Goal: Task Accomplishment & Management: Manage account settings

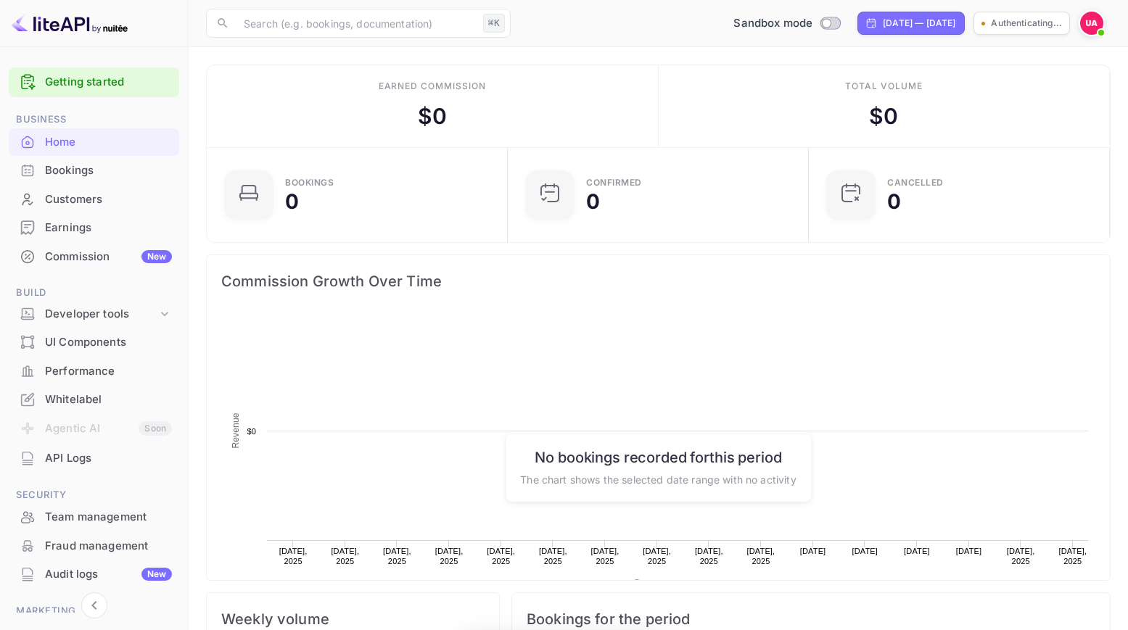
scroll to position [236, 292]
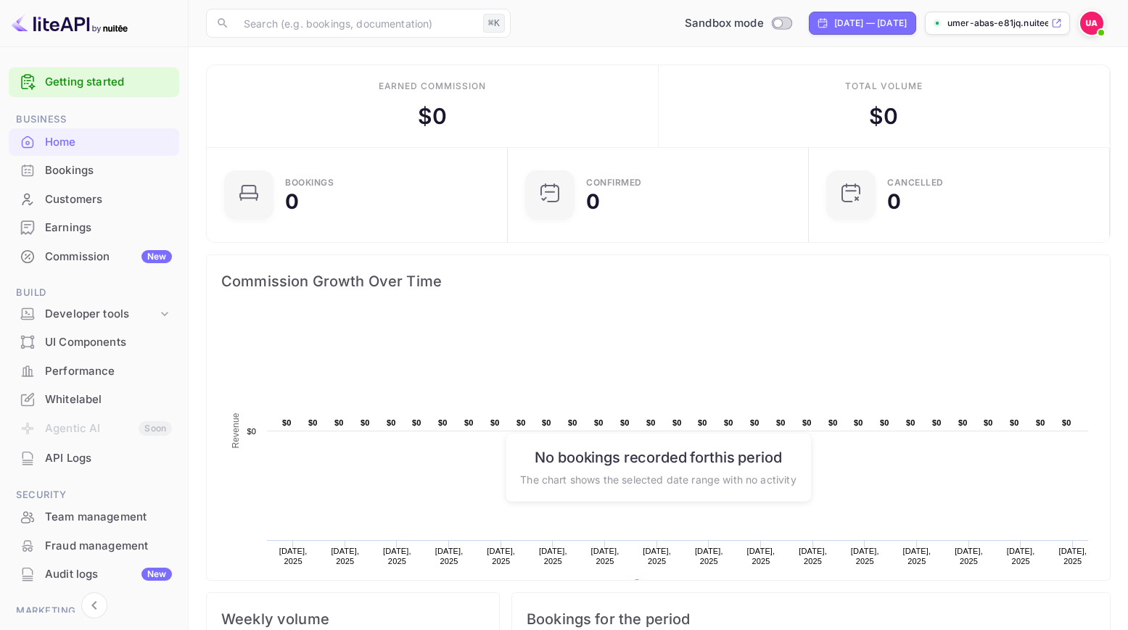
click at [1028, 26] on p "umer-abas-e81jq.nuitee..." at bounding box center [997, 23] width 101 height 13
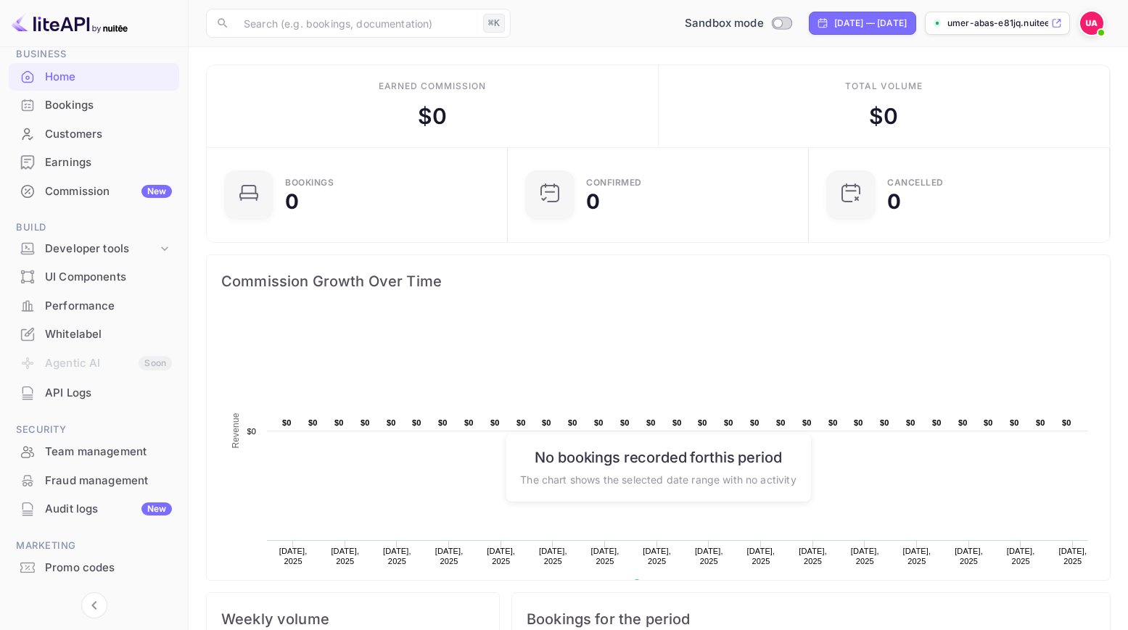
scroll to position [67, 0]
click at [75, 362] on li "Agentic AI Soon" at bounding box center [94, 362] width 170 height 30
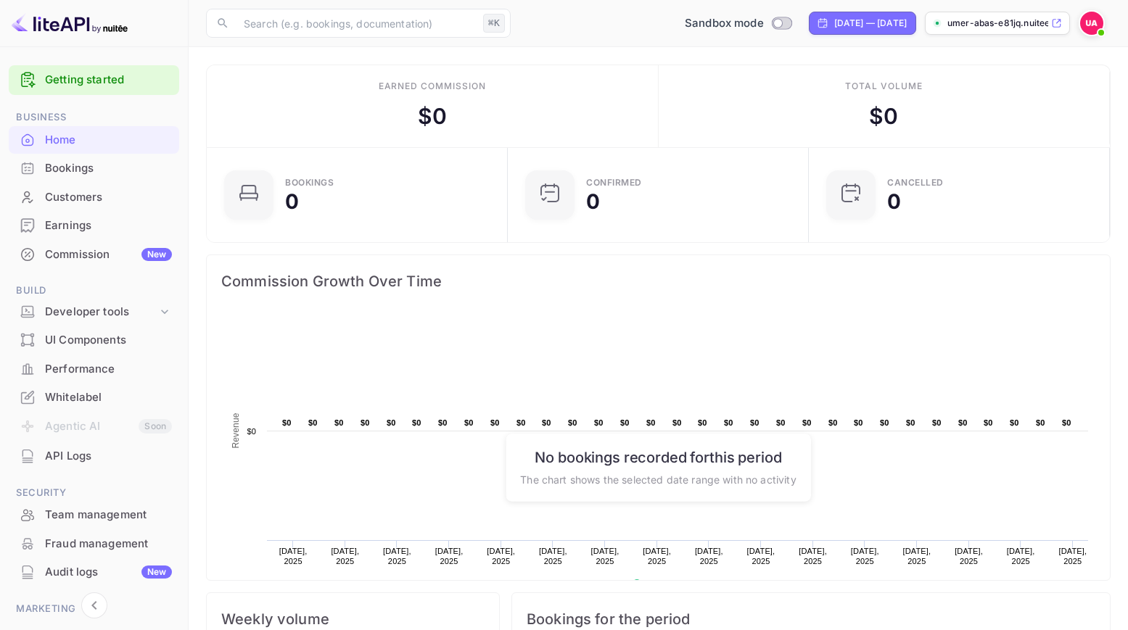
scroll to position [0, 0]
click at [92, 313] on div "Developer tools" at bounding box center [101, 314] width 112 height 17
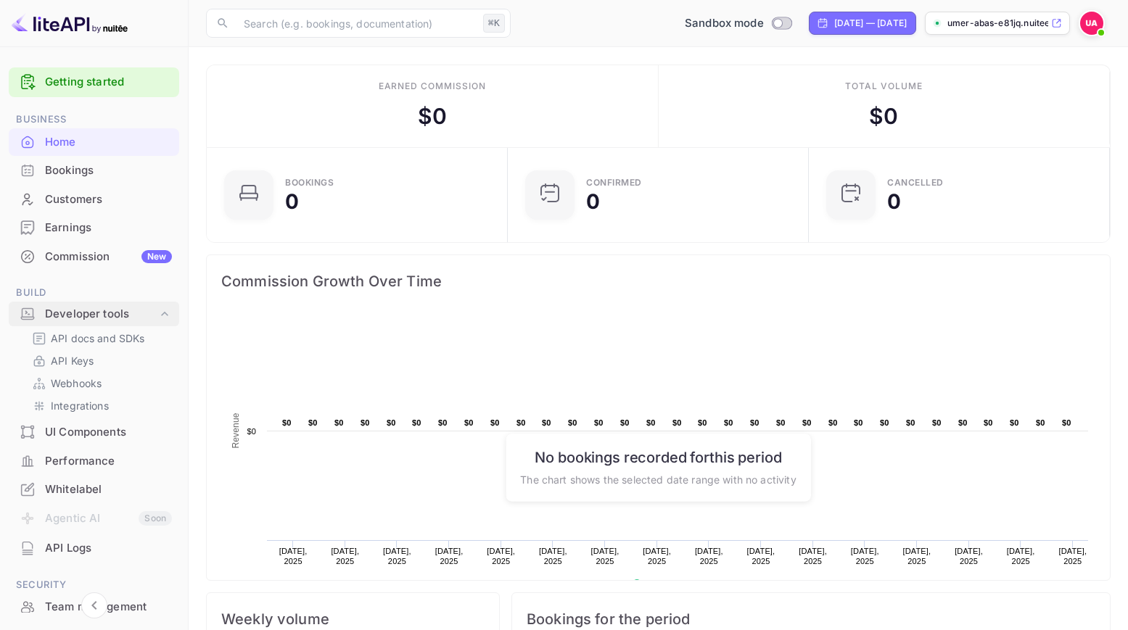
click at [92, 313] on div "Developer tools" at bounding box center [101, 314] width 112 height 17
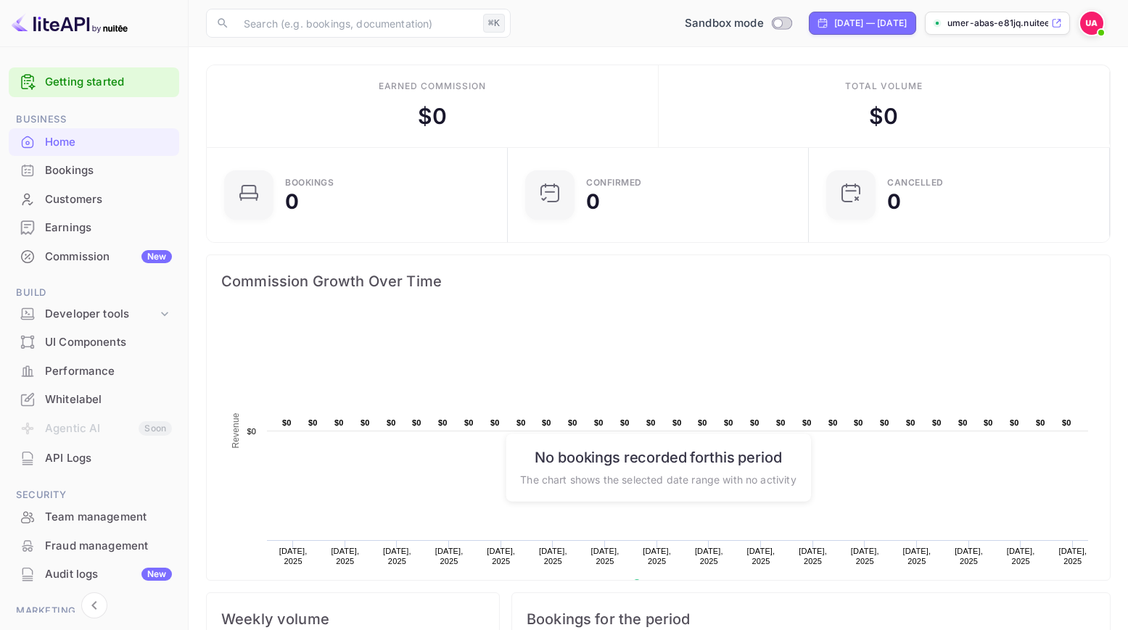
click at [1092, 22] on img at bounding box center [1091, 23] width 23 height 23
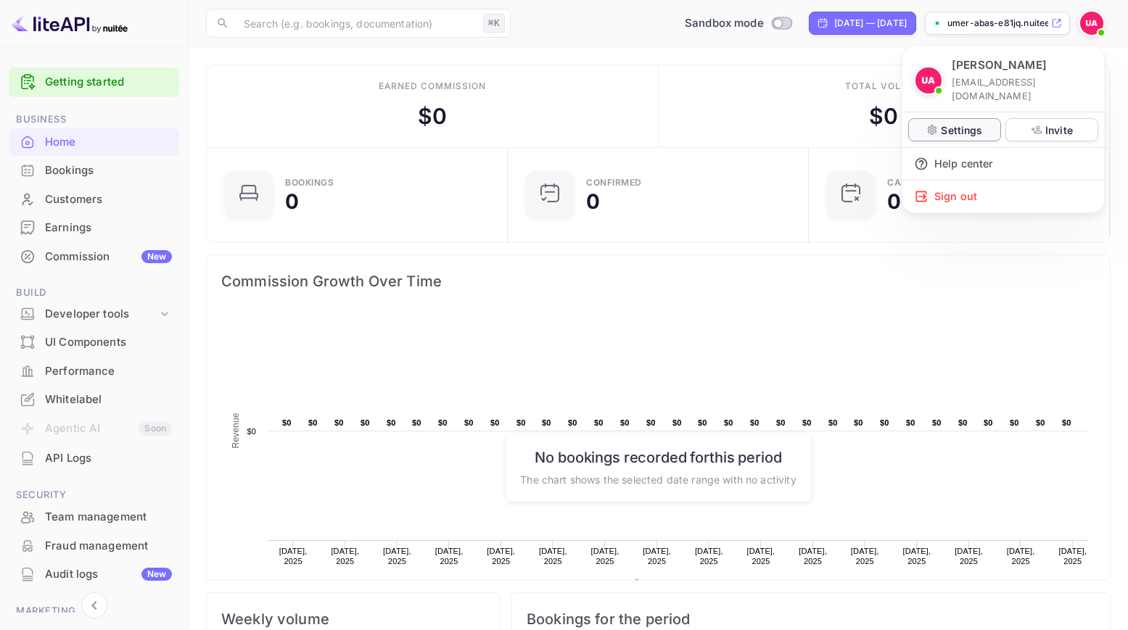
click at [985, 118] on div "Settings" at bounding box center [954, 129] width 93 height 23
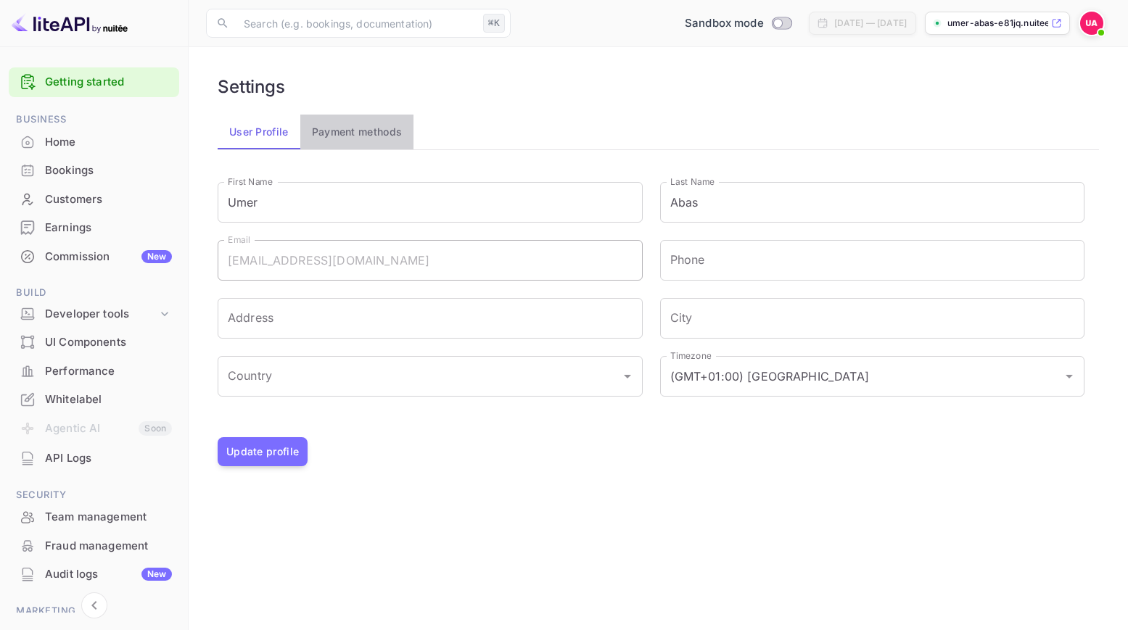
click at [357, 141] on button "Payment methods" at bounding box center [357, 132] width 114 height 35
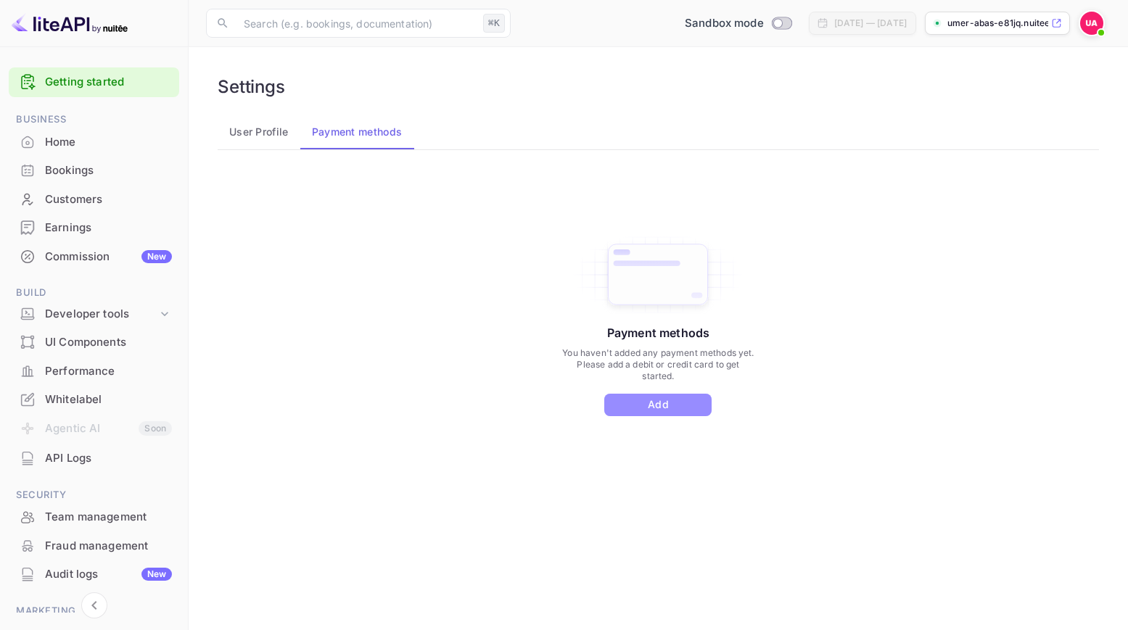
click at [666, 409] on button "Add" at bounding box center [657, 405] width 107 height 22
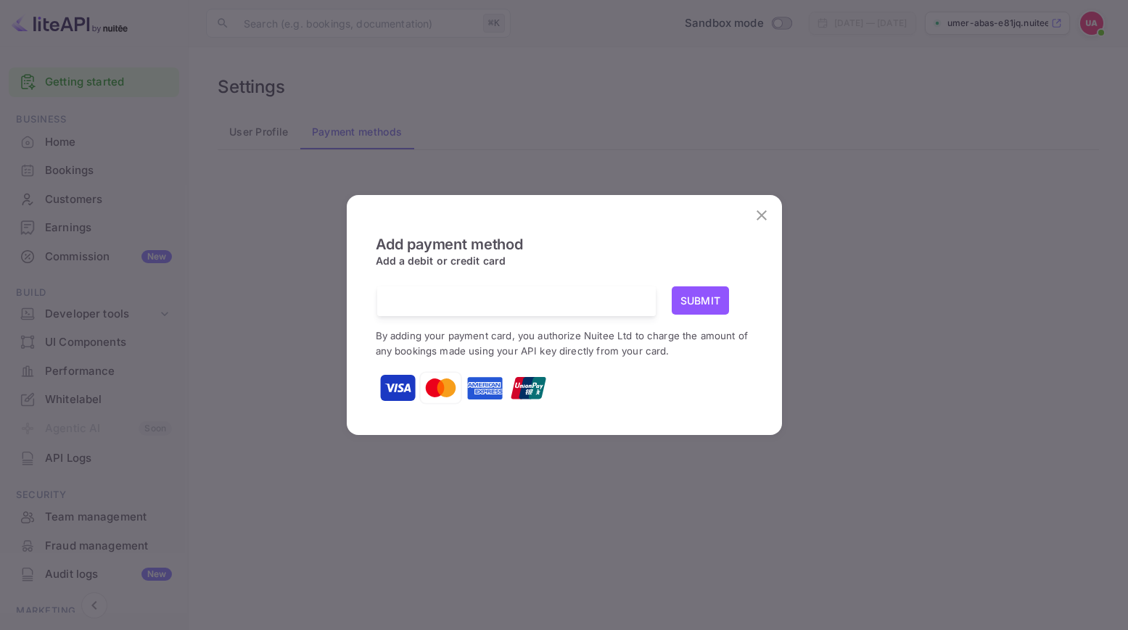
click at [615, 313] on div at bounding box center [522, 301] width 268 height 30
click at [760, 220] on icon "close" at bounding box center [761, 215] width 17 height 17
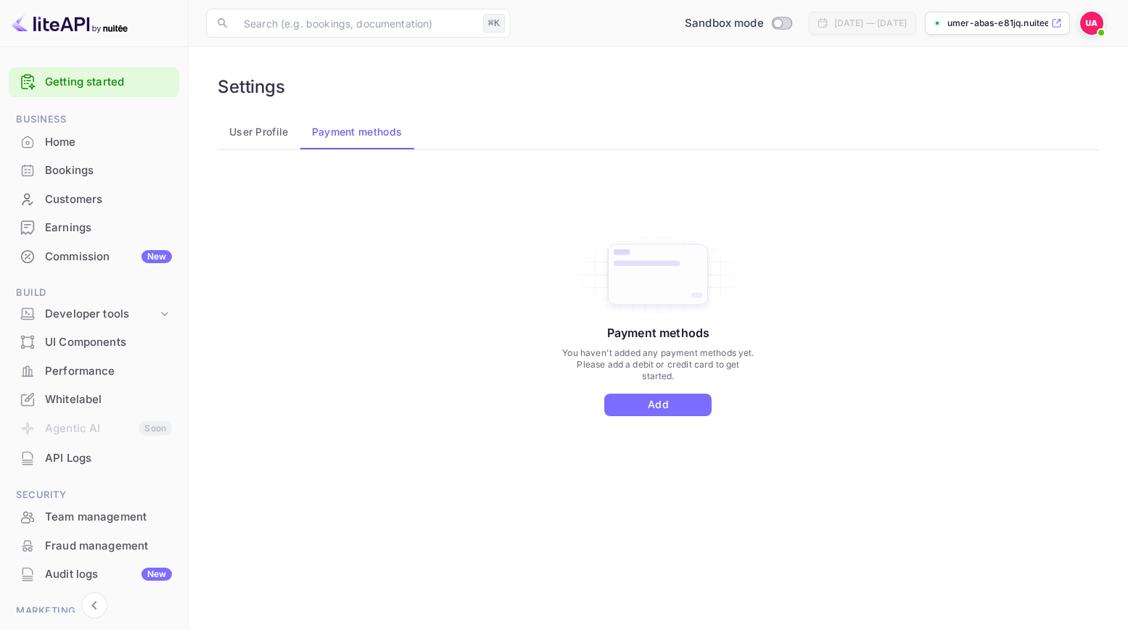
click at [257, 137] on button "User Profile" at bounding box center [259, 132] width 83 height 35
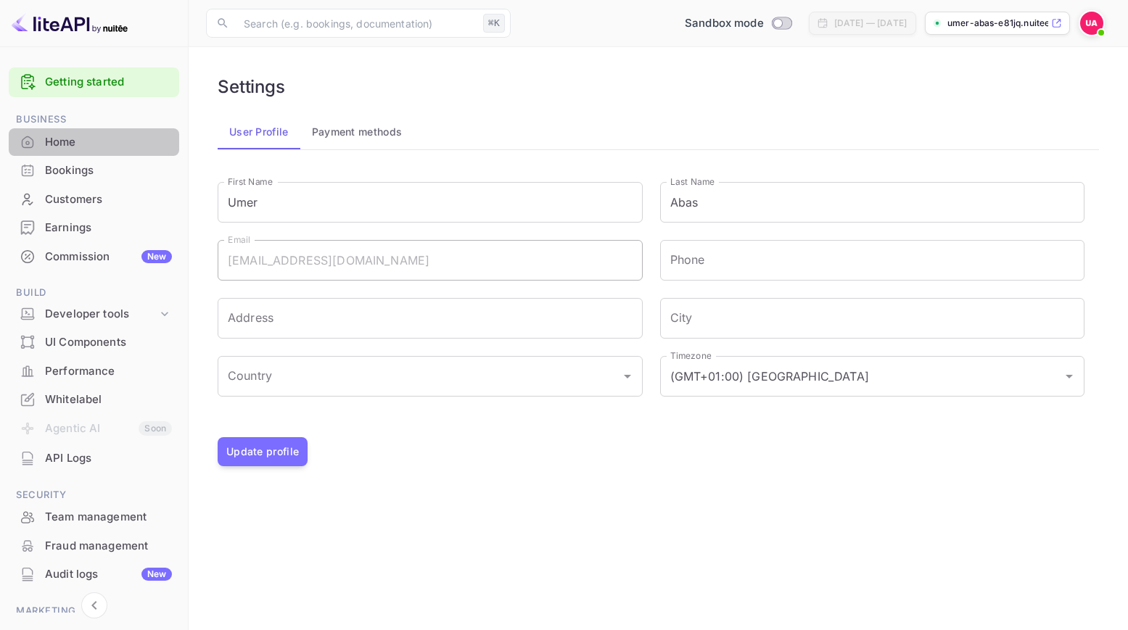
click at [103, 148] on div "Home" at bounding box center [108, 142] width 127 height 17
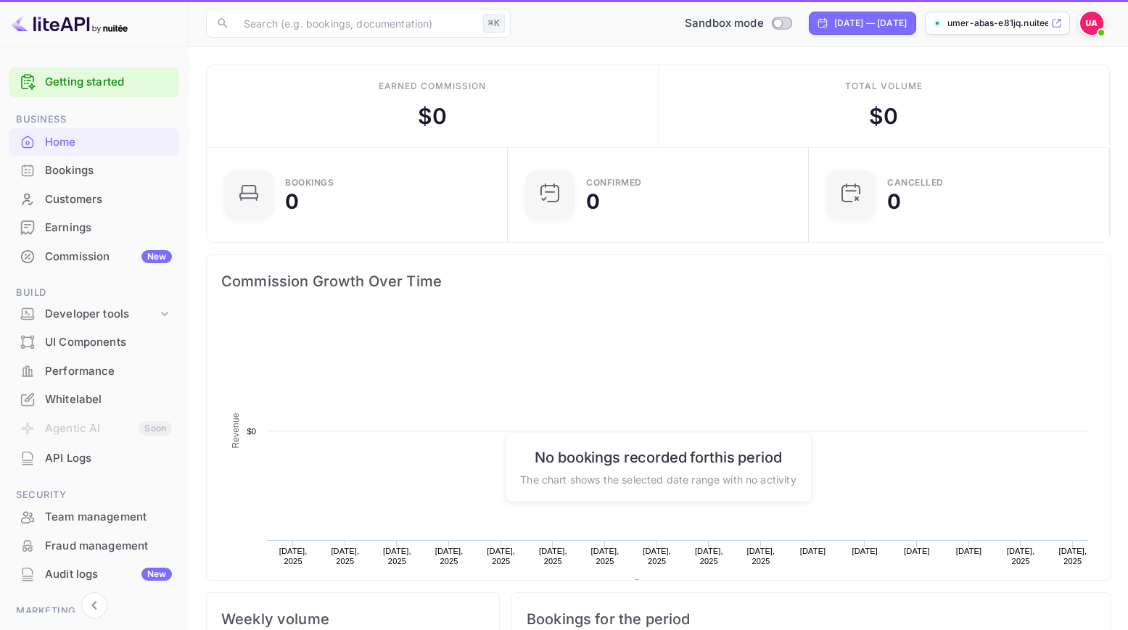
scroll to position [236, 292]
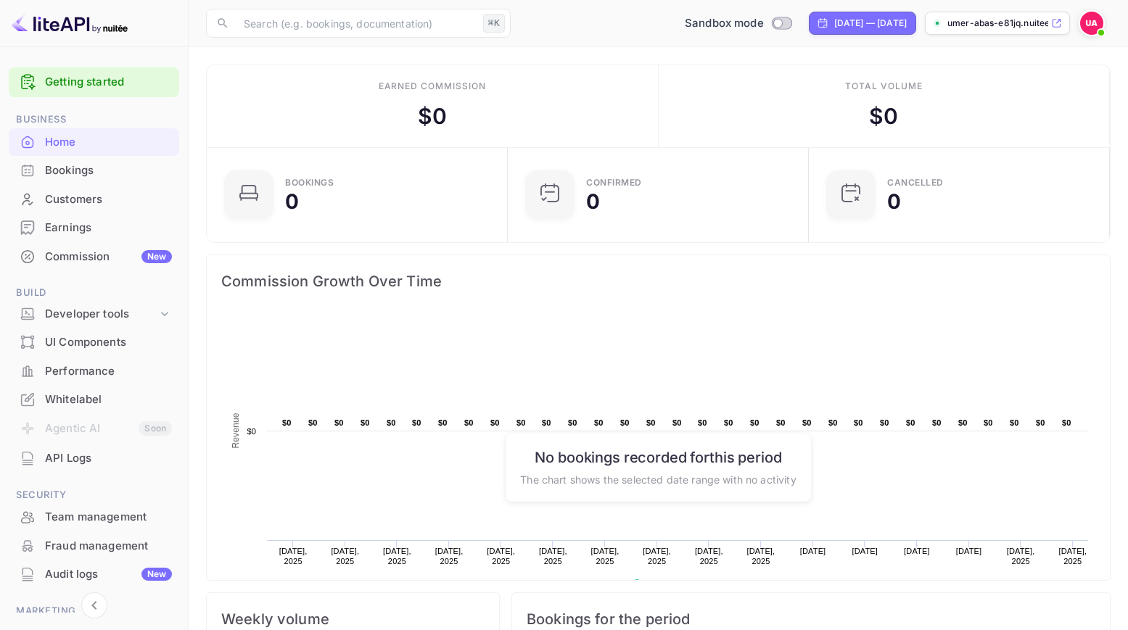
click at [109, 192] on div "Customers" at bounding box center [108, 199] width 127 height 17
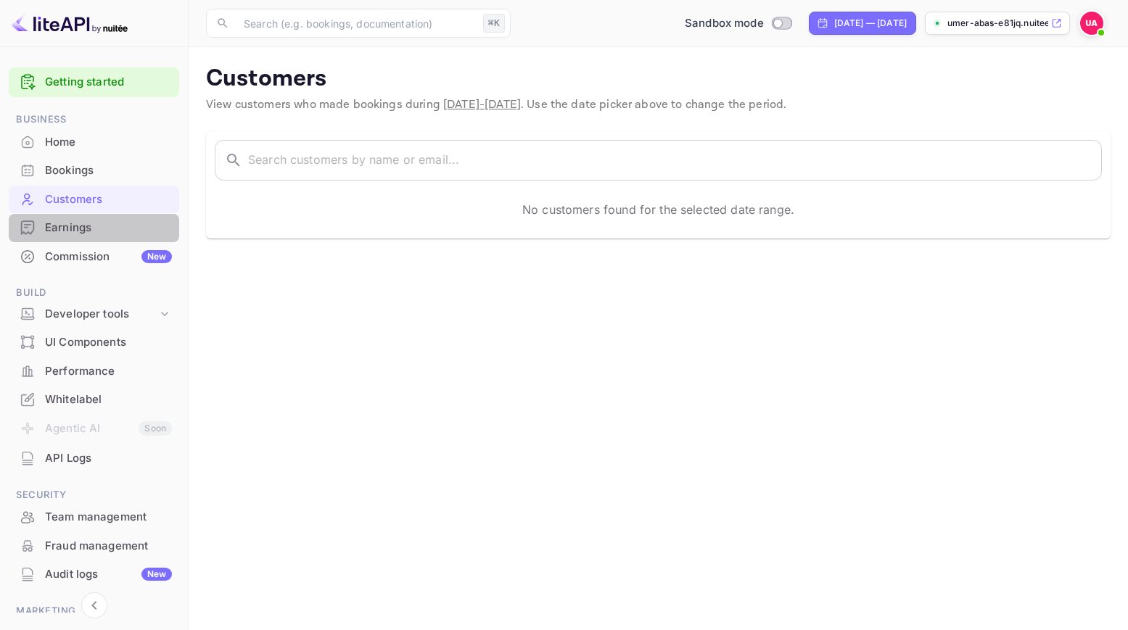
click at [106, 231] on div "Earnings" at bounding box center [108, 228] width 127 height 17
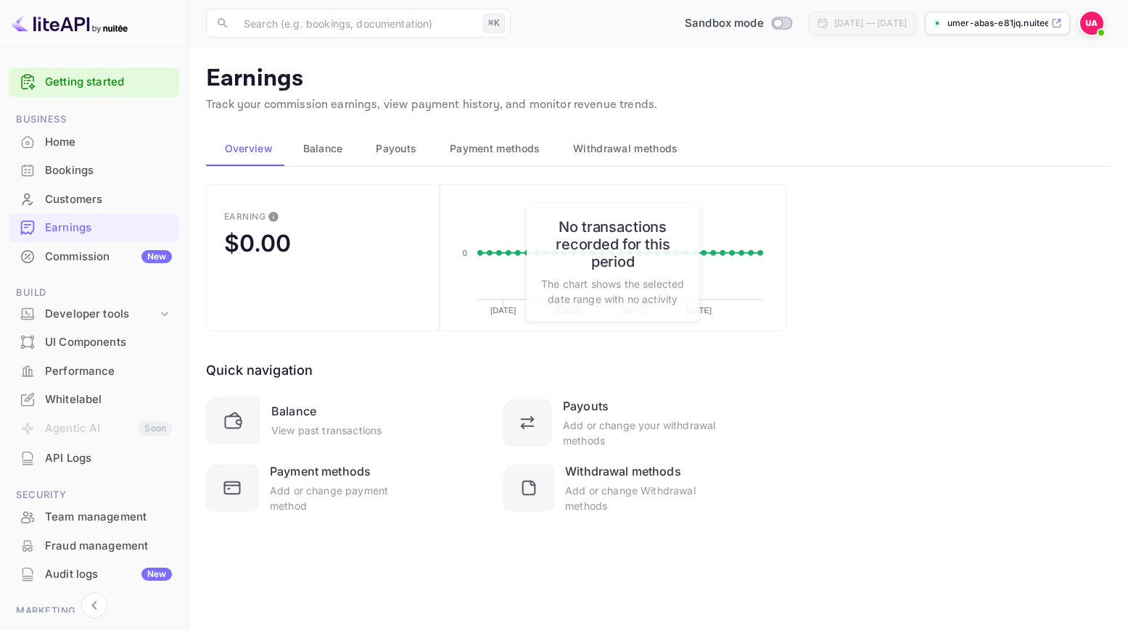
click at [325, 148] on span "Balance" at bounding box center [323, 148] width 40 height 17
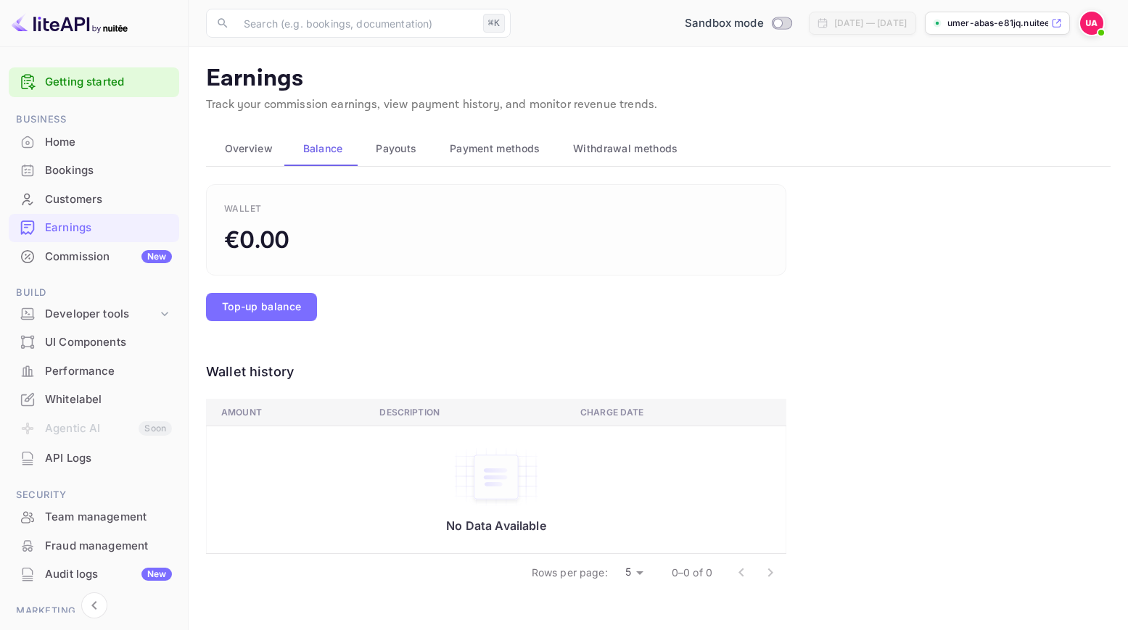
click at [413, 149] on span "Payouts" at bounding box center [396, 148] width 41 height 17
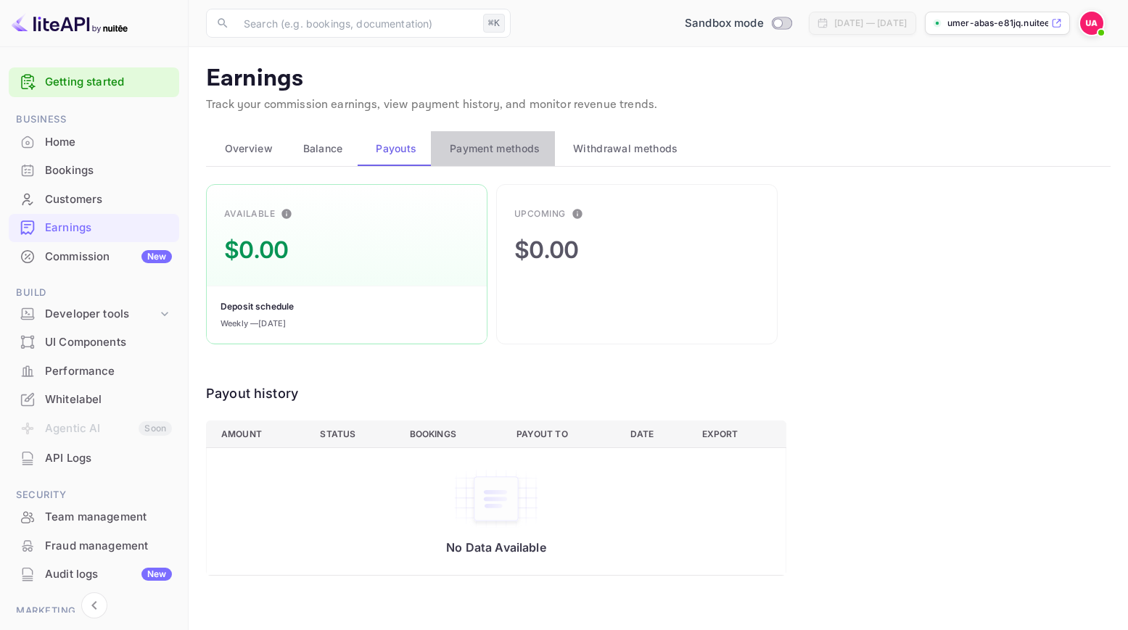
click at [489, 140] on span "Payment methods" at bounding box center [495, 148] width 91 height 17
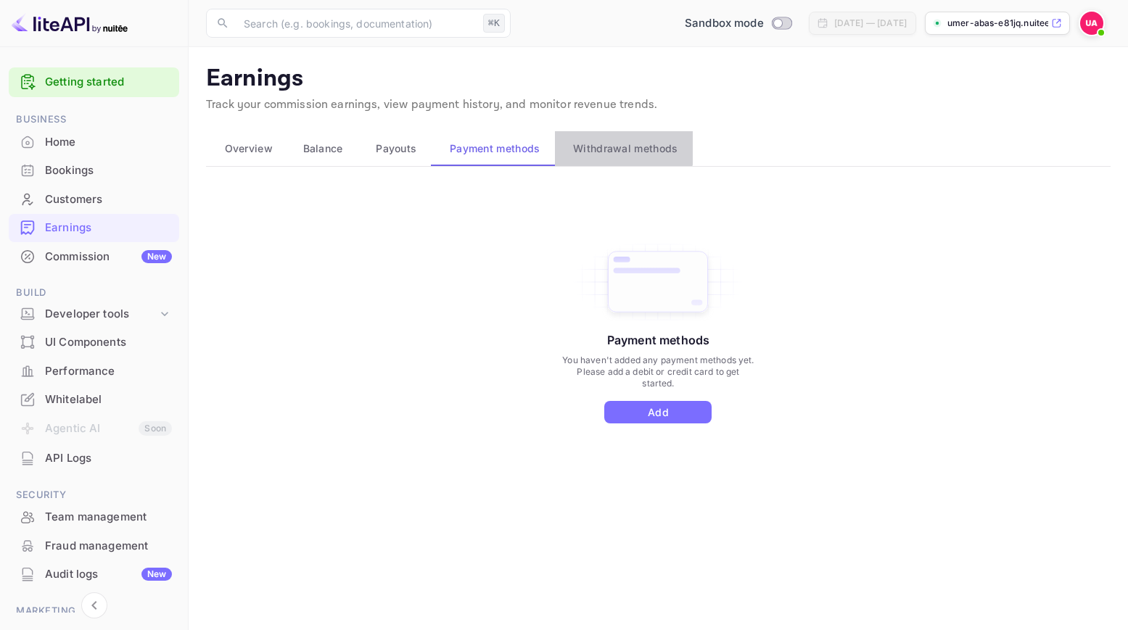
click at [610, 143] on span "Withdrawal methods" at bounding box center [625, 148] width 104 height 17
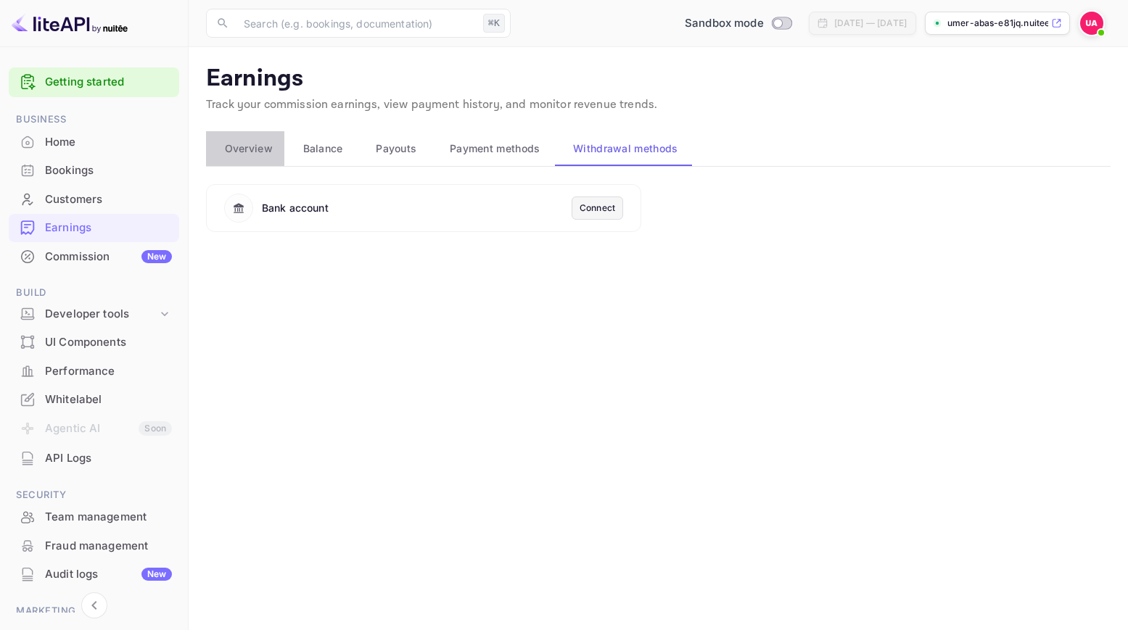
click at [266, 149] on span "Overview" at bounding box center [249, 148] width 48 height 17
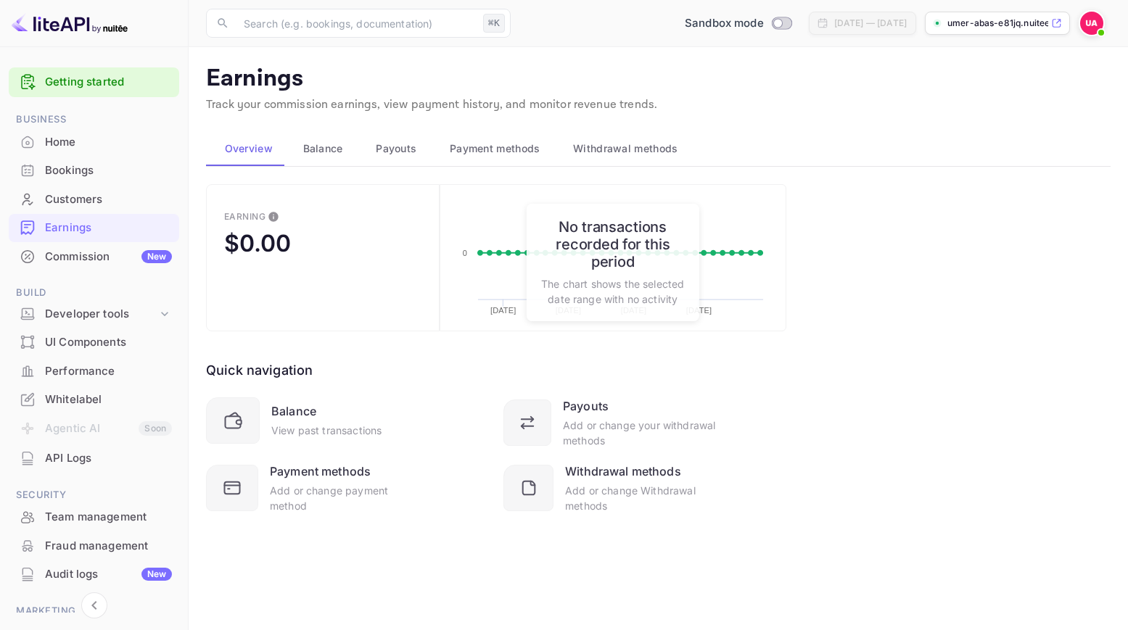
click at [466, 341] on div "Quick navigation Balance View past transactions Payouts Add or change your with…" at bounding box center [496, 422] width 580 height 182
click at [93, 261] on div "Commission New" at bounding box center [108, 257] width 127 height 17
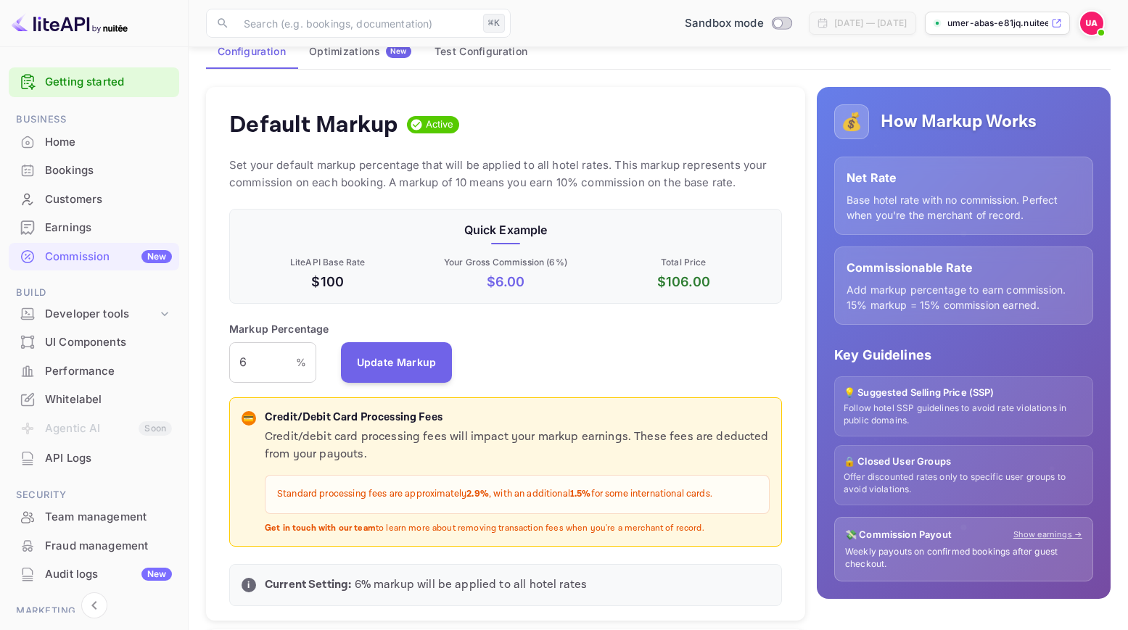
scroll to position [116, 0]
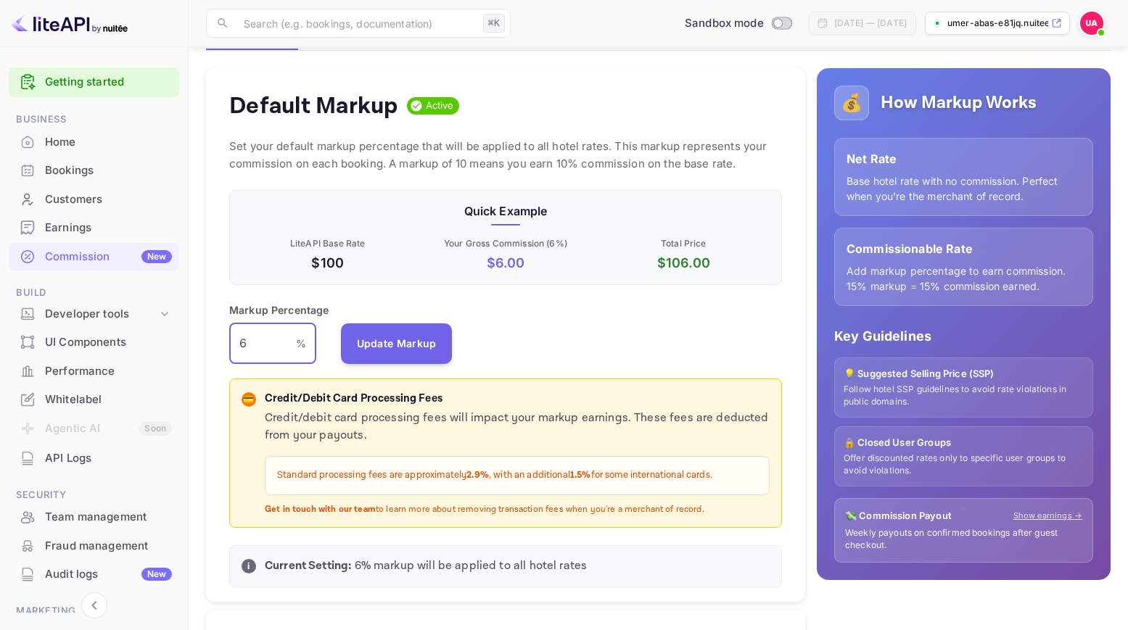
click at [291, 334] on input "6" at bounding box center [262, 343] width 67 height 41
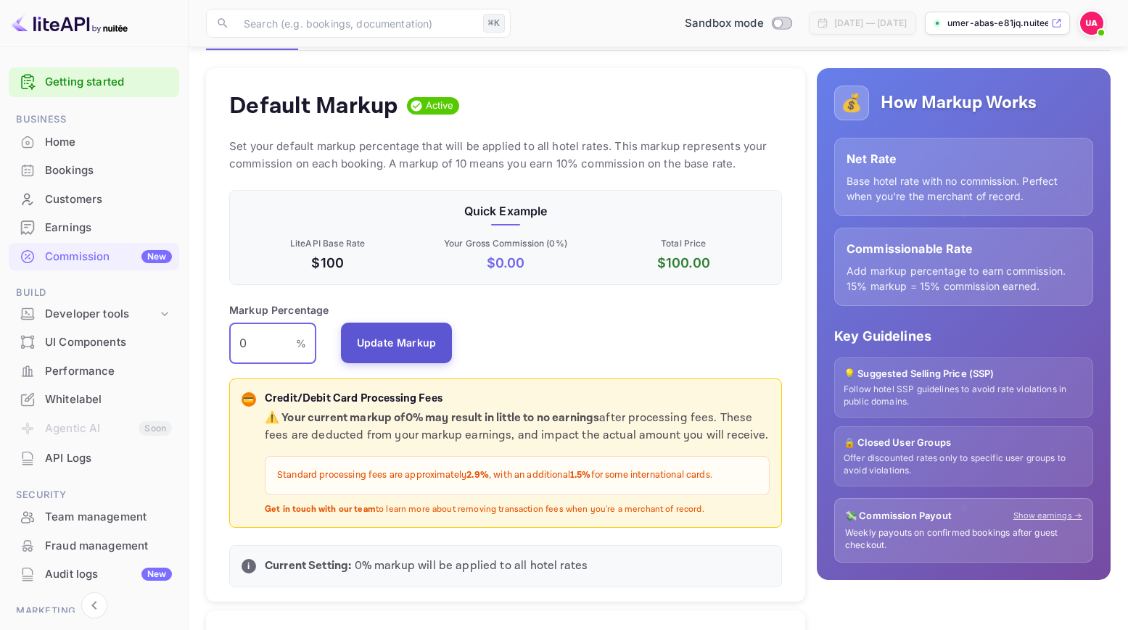
type input "0"
click at [404, 339] on button "Update Markup" at bounding box center [397, 343] width 112 height 41
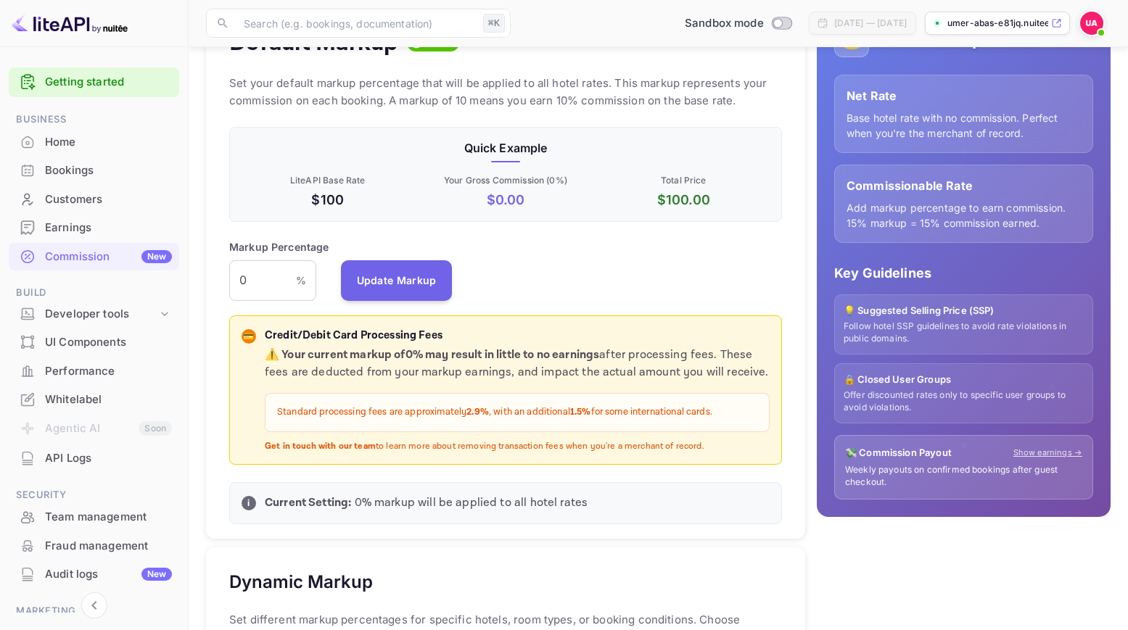
scroll to position [166, 0]
